Goal: Use online tool/utility: Utilize a website feature to perform a specific function

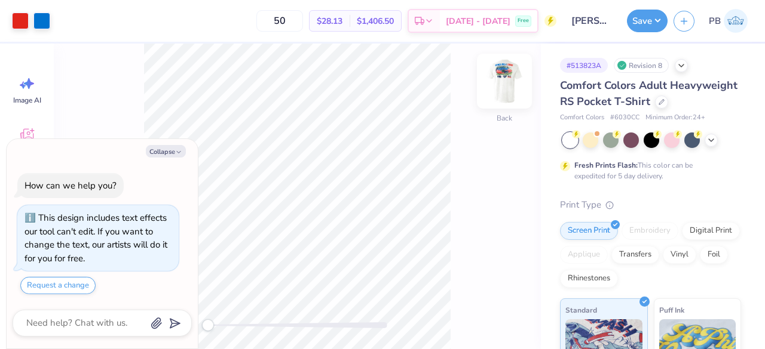
click at [504, 71] on img at bounding box center [504, 81] width 48 height 48
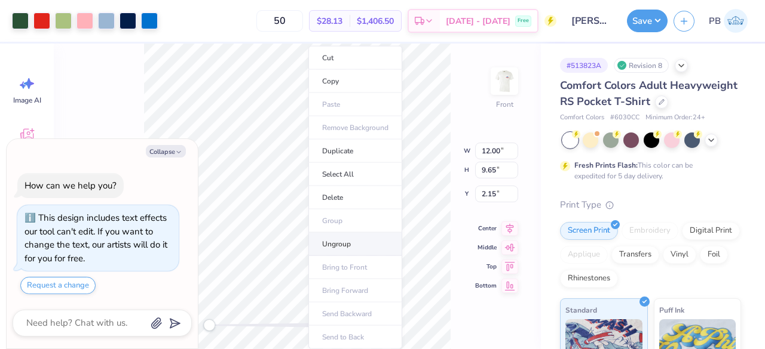
click at [348, 246] on li "Ungroup" at bounding box center [355, 244] width 94 height 23
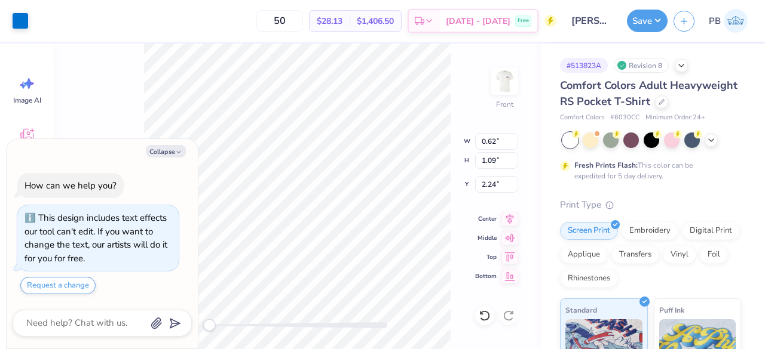
type textarea "x"
type input "0.33"
type input "0.54"
type input "11.21"
click at [16, 17] on div at bounding box center [20, 19] width 17 height 17
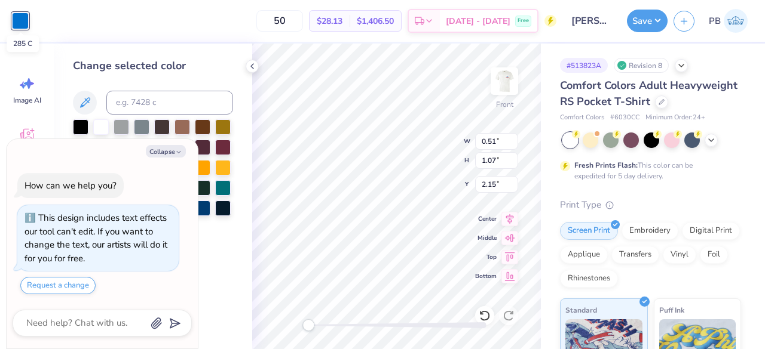
type textarea "x"
click at [190, 98] on input at bounding box center [169, 103] width 127 height 24
type input "2768"
click at [168, 152] on button "Collapse" at bounding box center [166, 151] width 40 height 13
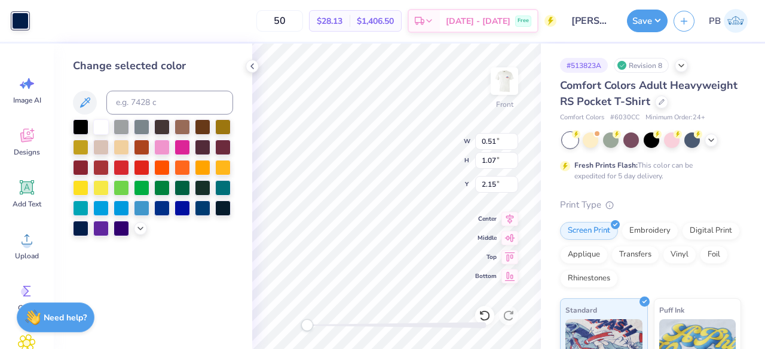
type textarea "x"
click at [490, 317] on icon at bounding box center [485, 316] width 12 height 12
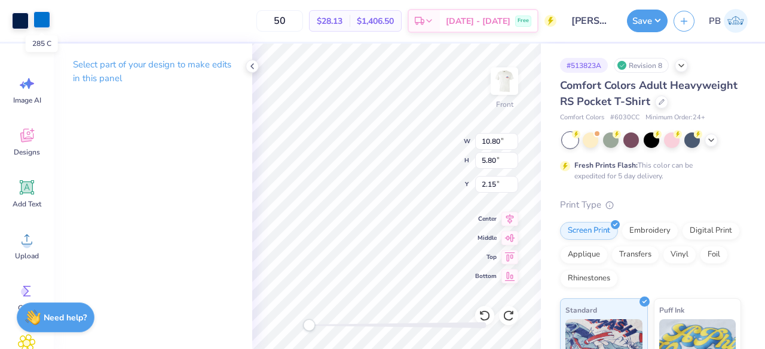
click at [45, 23] on div at bounding box center [41, 19] width 17 height 17
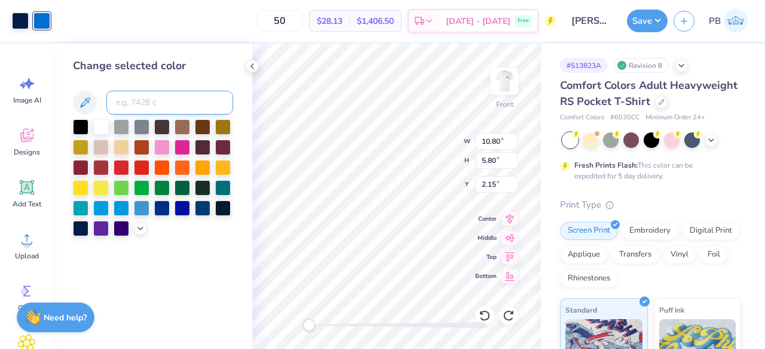
click at [188, 108] on input at bounding box center [169, 103] width 127 height 24
type input "2768"
type input "c"
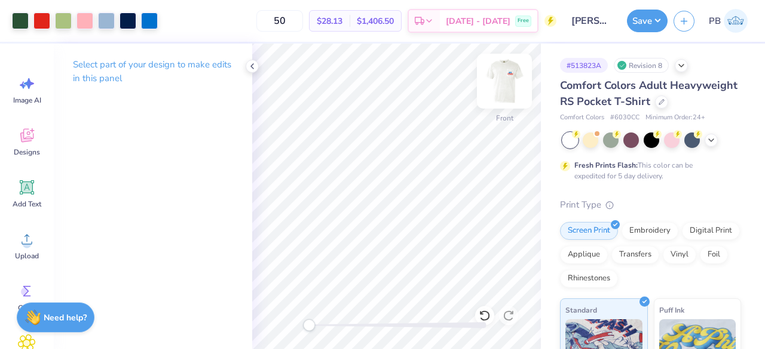
click at [503, 85] on img at bounding box center [504, 81] width 48 height 48
click at [252, 70] on icon at bounding box center [252, 67] width 10 height 10
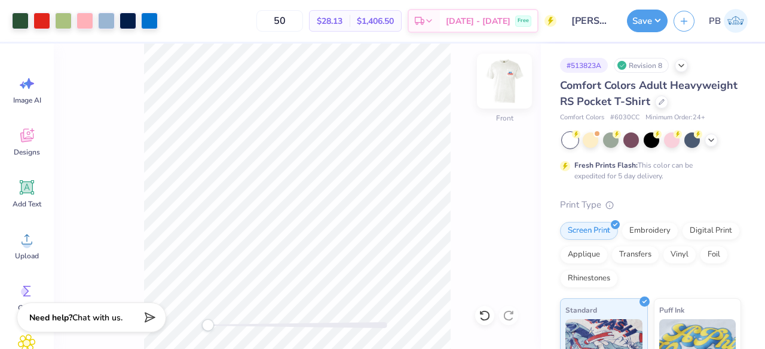
click at [505, 82] on img at bounding box center [504, 81] width 48 height 48
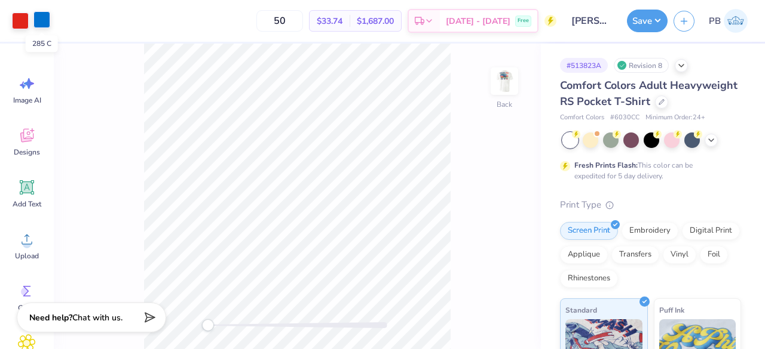
click at [42, 24] on div at bounding box center [41, 19] width 17 height 17
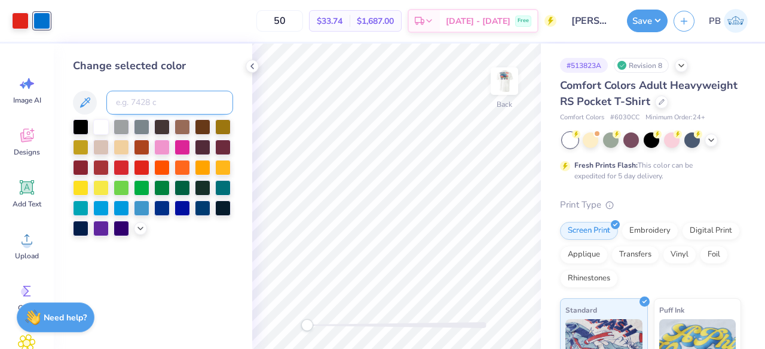
click at [158, 108] on input at bounding box center [169, 103] width 127 height 24
type input "2768"
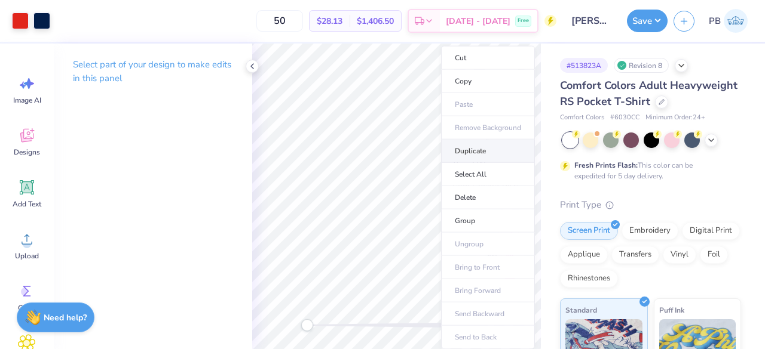
click at [485, 150] on li "Duplicate" at bounding box center [488, 151] width 94 height 23
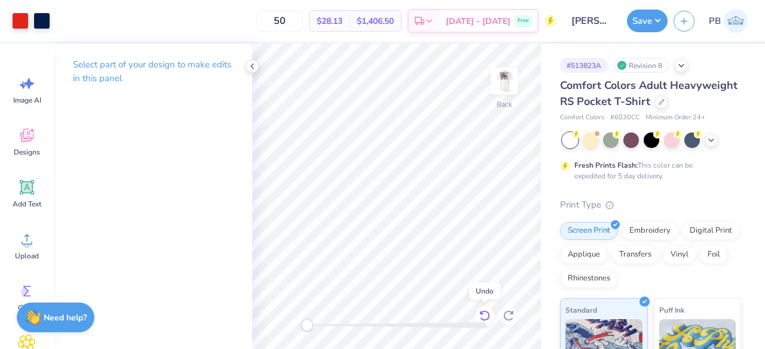
click at [488, 314] on icon at bounding box center [484, 316] width 10 height 11
click at [490, 311] on icon at bounding box center [485, 316] width 12 height 12
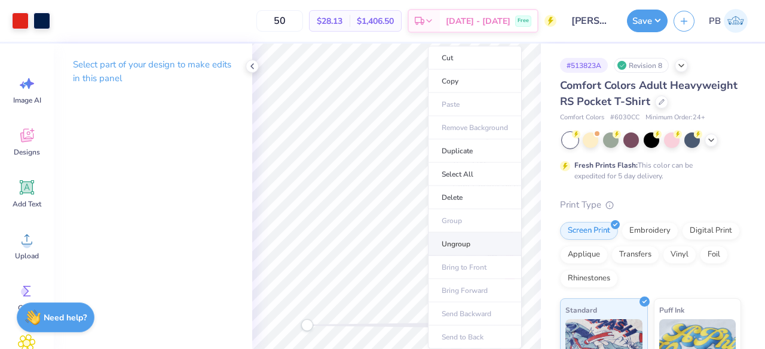
click at [470, 243] on li "Ungroup" at bounding box center [475, 244] width 94 height 23
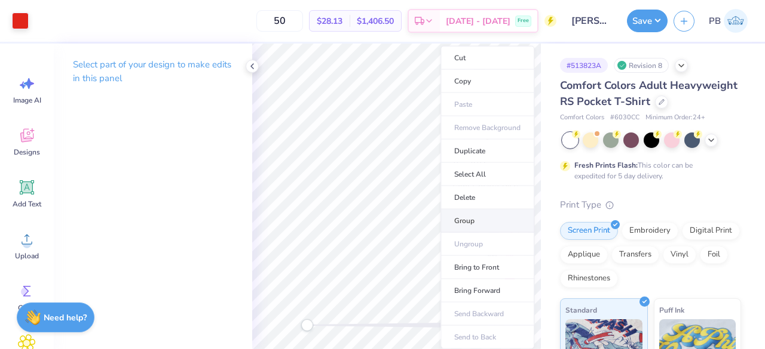
click at [473, 210] on li "Group" at bounding box center [487, 221] width 94 height 23
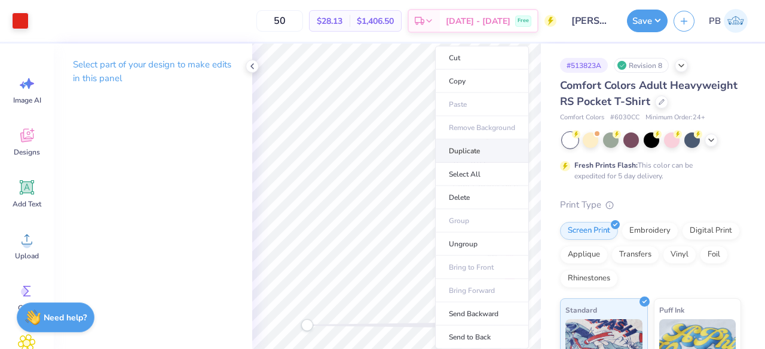
click at [466, 148] on li "Duplicate" at bounding box center [482, 151] width 94 height 23
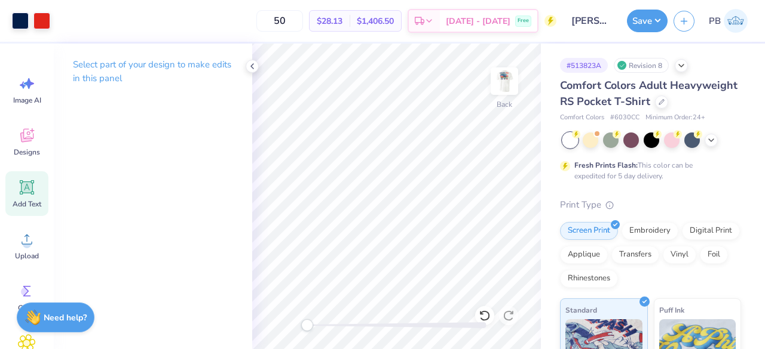
scroll to position [76, 0]
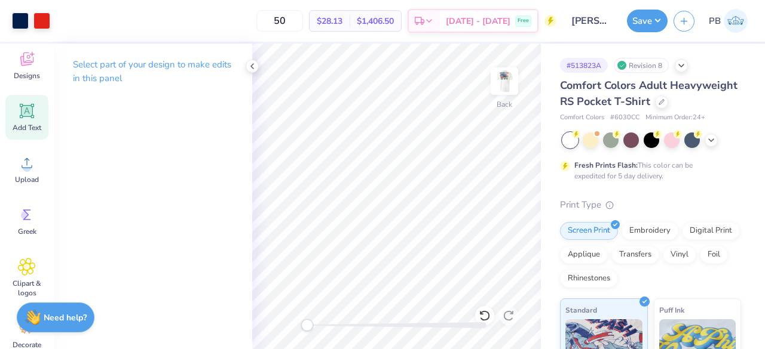
click at [22, 116] on icon at bounding box center [27, 111] width 11 height 11
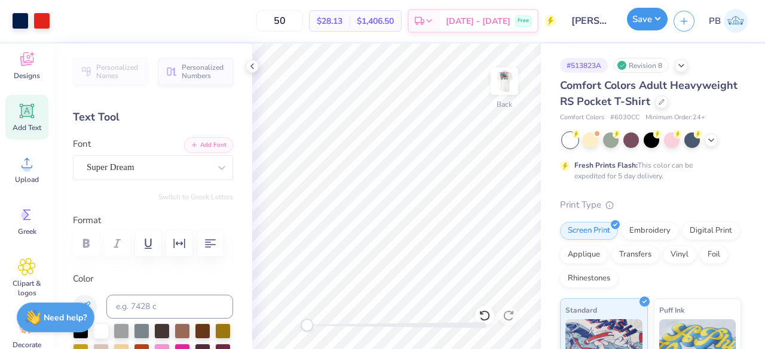
click at [648, 22] on button "Save" at bounding box center [647, 19] width 41 height 23
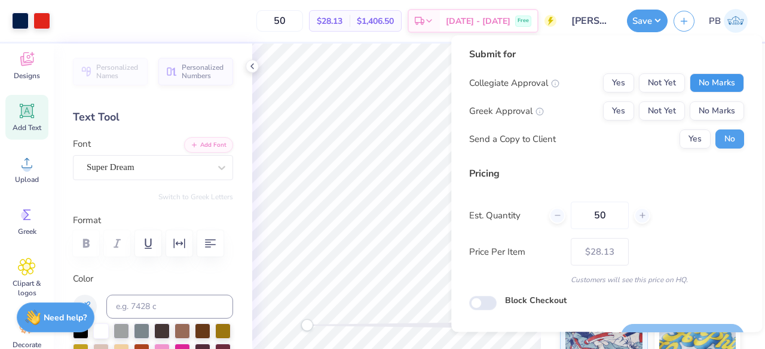
click at [715, 78] on button "No Marks" at bounding box center [716, 82] width 54 height 19
click at [610, 102] on button "Yes" at bounding box center [618, 111] width 31 height 19
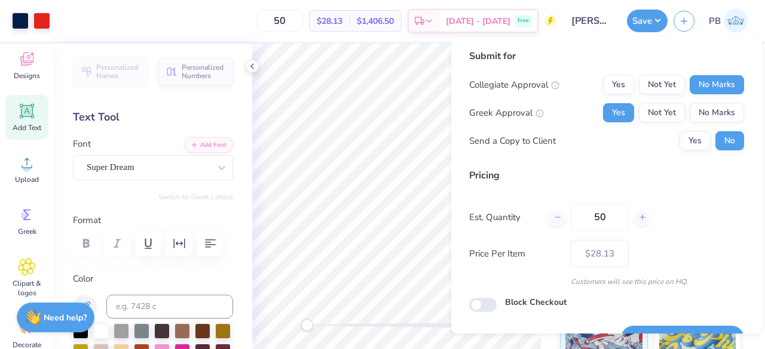
scroll to position [27, 0]
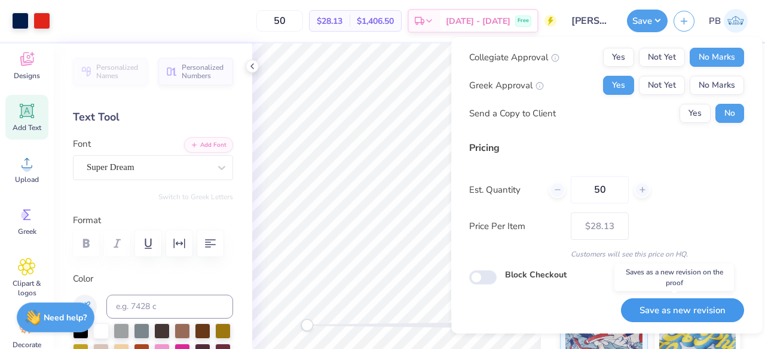
click at [680, 309] on button "Save as new revision" at bounding box center [682, 311] width 123 height 24
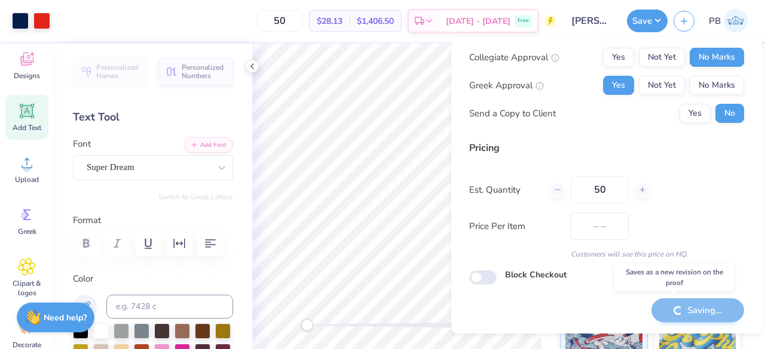
type input "$28.13"
